Goal: Download file/media

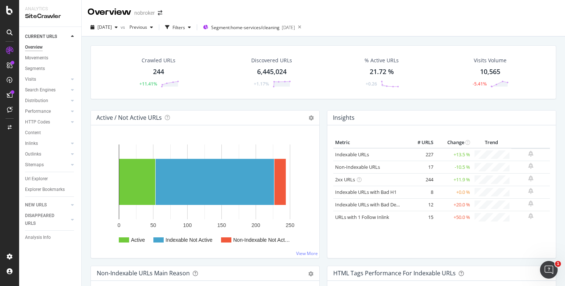
click at [160, 71] on div "244" at bounding box center [158, 72] width 11 height 10
click at [159, 71] on div "Crawled URLs 244 +11.41% Discovered URLs 6,445,024 +1.17% % Active URLs 21.72 %…" at bounding box center [324, 179] width 484 height 286
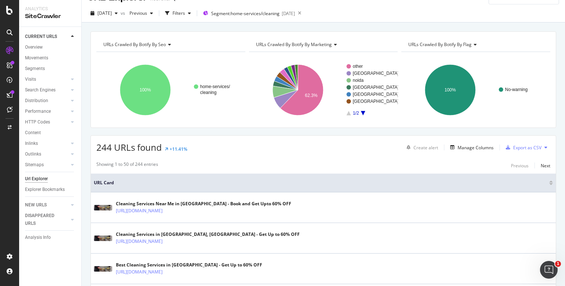
scroll to position [15, 0]
click at [513, 147] on div "Export as CSV" at bounding box center [527, 147] width 28 height 6
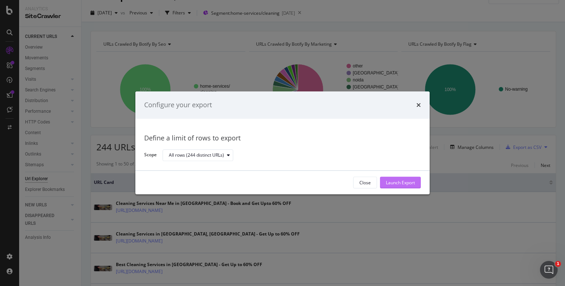
click at [412, 183] on div "Launch Export" at bounding box center [400, 182] width 29 height 6
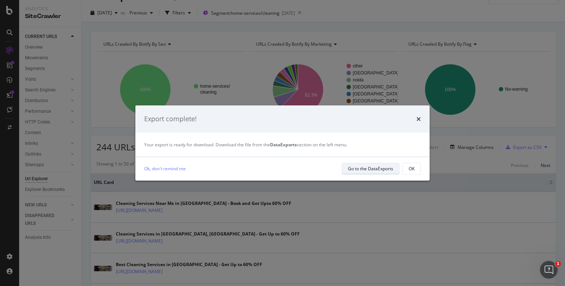
click at [362, 170] on div "Go to the DataExports" at bounding box center [370, 168] width 45 height 6
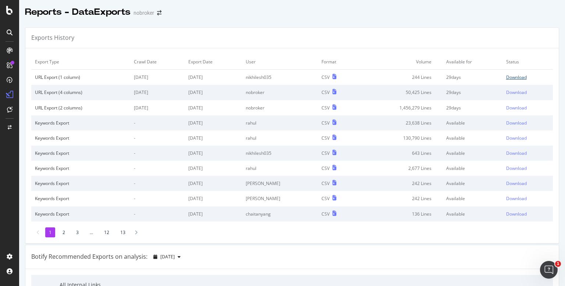
click at [508, 75] on div "Download" at bounding box center [516, 77] width 21 height 6
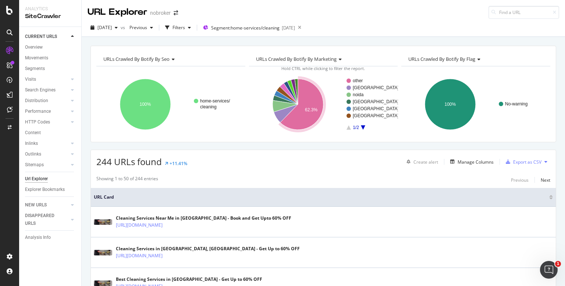
click at [208, 42] on div "URLs Crawled By Botify By seo Chart (by Value) Table Expand Export as CSV Expor…" at bounding box center [324, 46] width 484 height 18
